Goal: Task Accomplishment & Management: Use online tool/utility

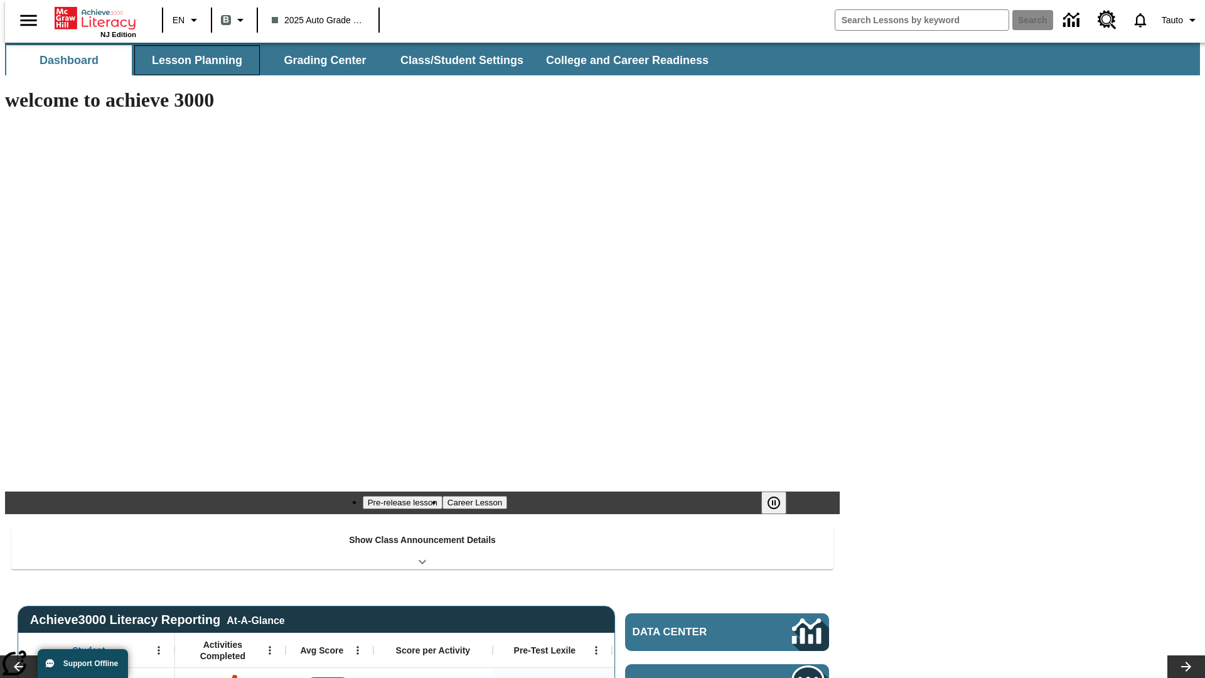
click at [192, 60] on button "Lesson Planning" at bounding box center [197, 60] width 126 height 30
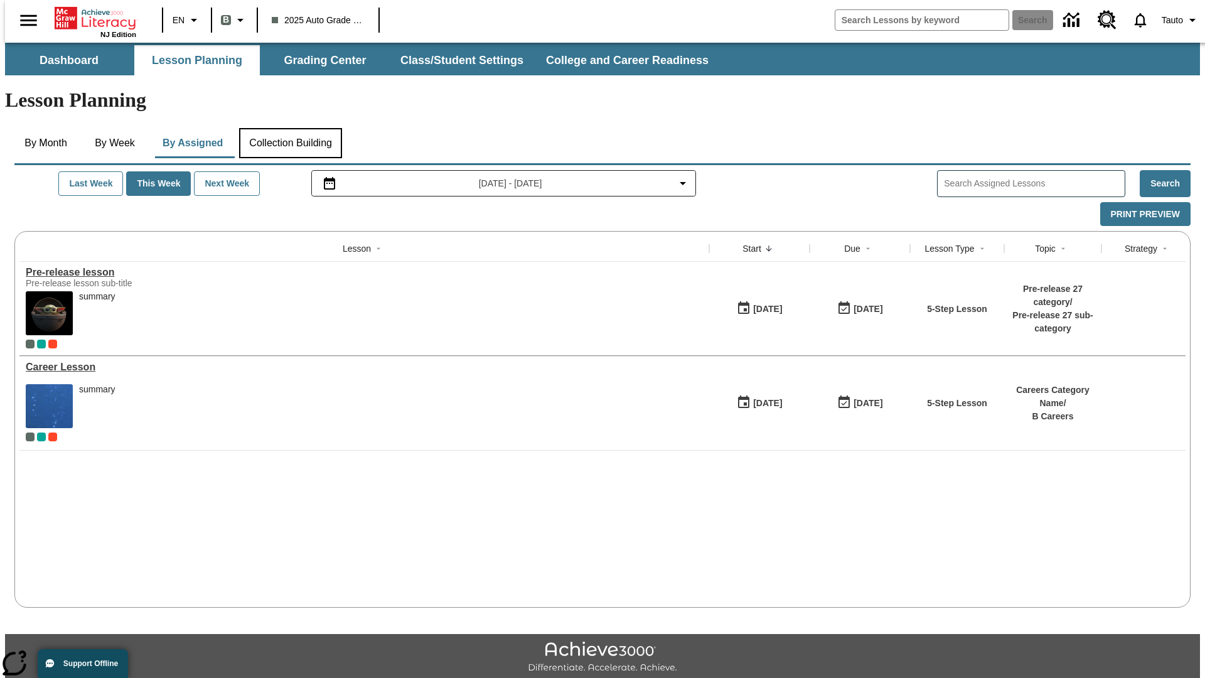
click at [290, 128] on button "Collection Building" at bounding box center [290, 143] width 103 height 30
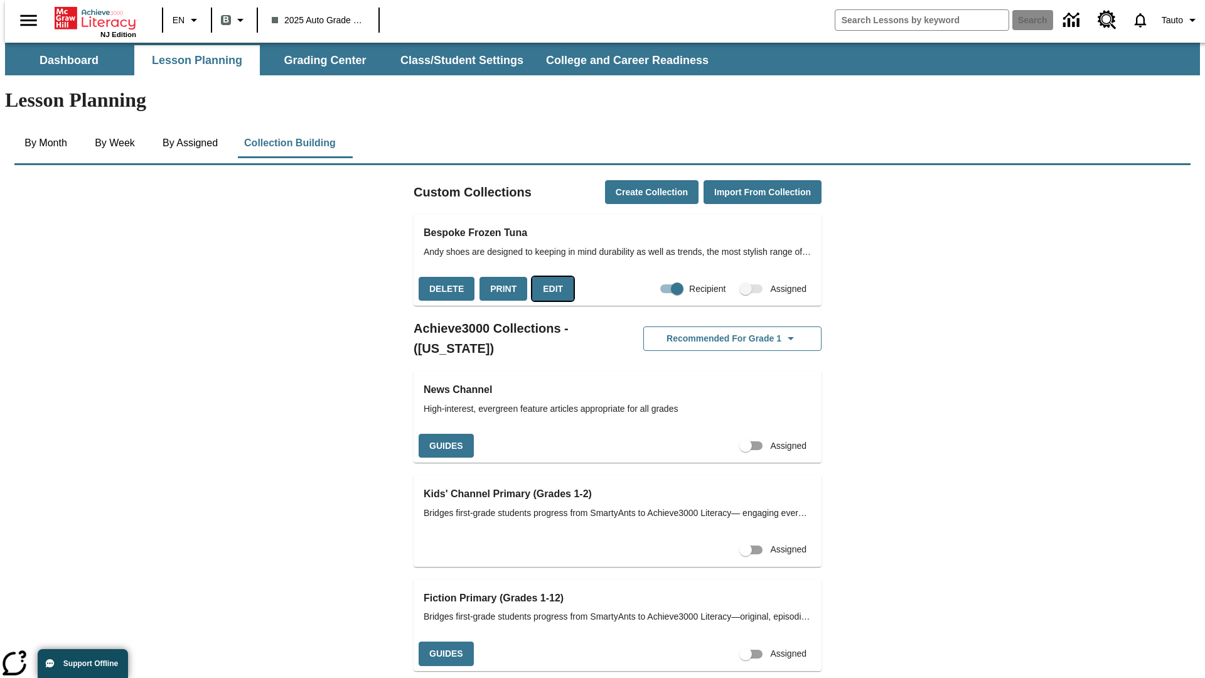
click at [549, 277] on button "Edit" at bounding box center [552, 289] width 41 height 24
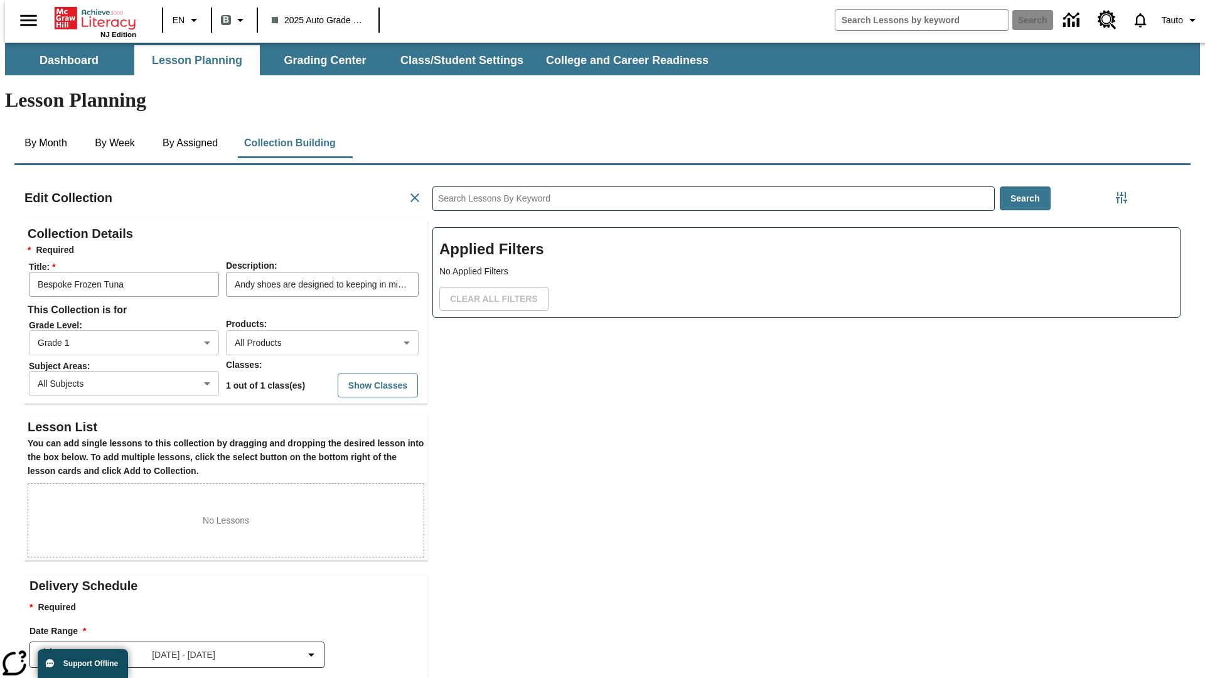
scroll to position [1, 1]
click at [302, 297] on body "Skip to main content NJ Edition EN B 2025 Auto Grade 1 B Search 0 Tauto Dashboa…" at bounding box center [602, 436] width 1195 height 787
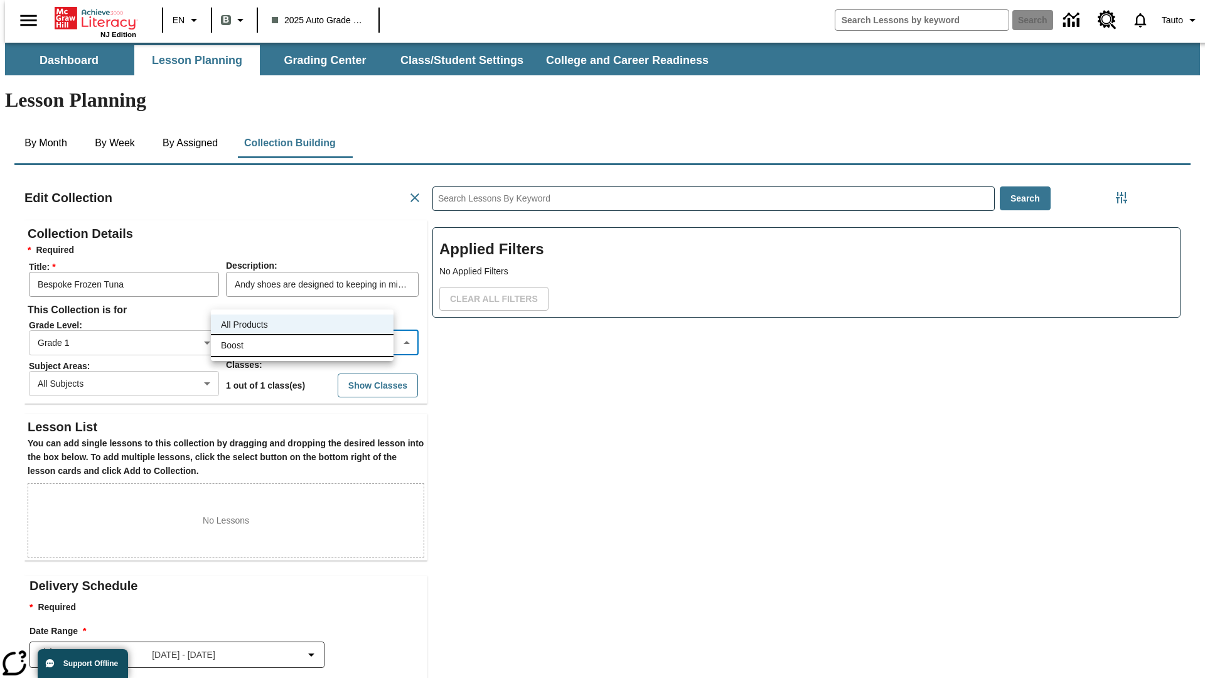
click at [302, 345] on li "Boost" at bounding box center [302, 345] width 183 height 21
type input "12"
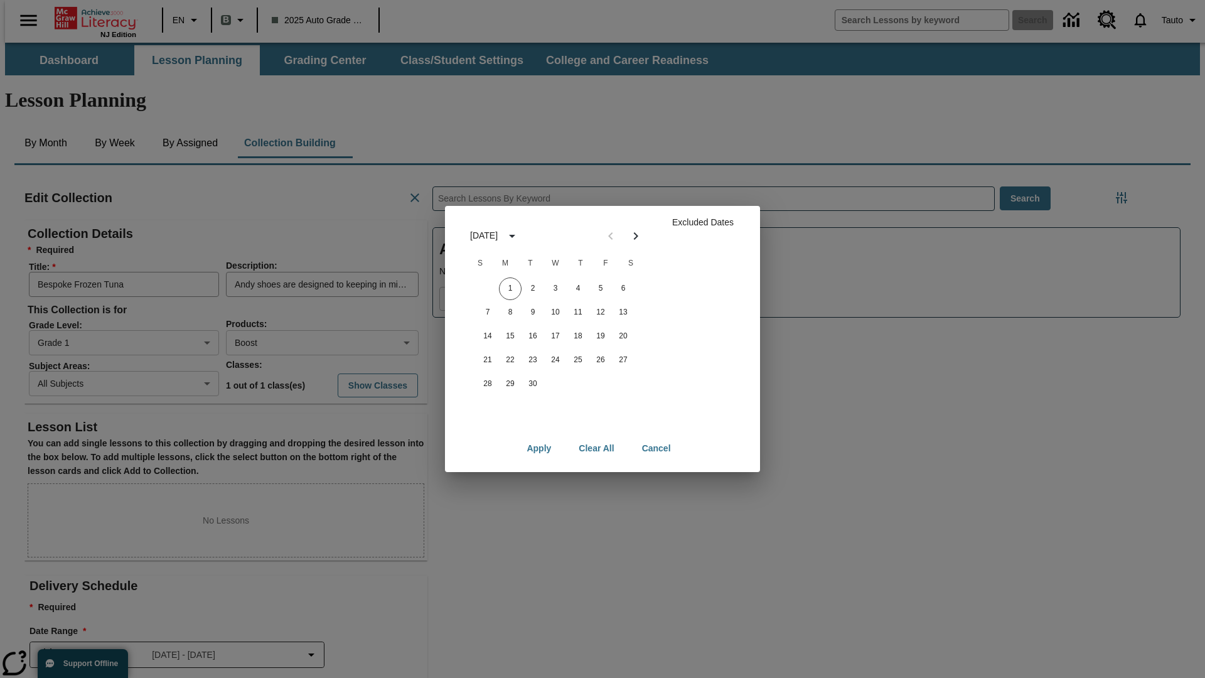
scroll to position [126, 0]
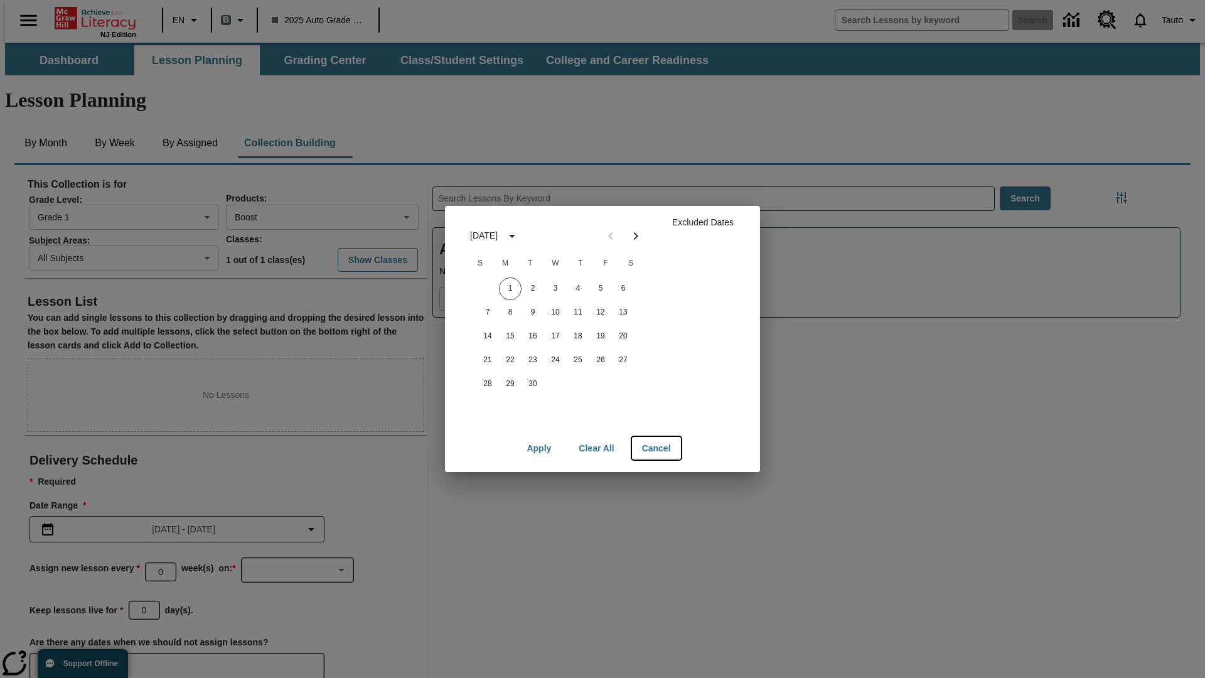
click at [656, 448] on button "Cancel" at bounding box center [656, 448] width 49 height 23
